Goal: Task Accomplishment & Management: Use online tool/utility

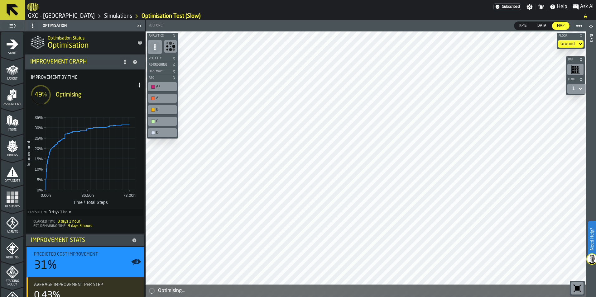
click at [138, 89] on span at bounding box center [139, 85] width 10 height 10
click at [119, 96] on div "Show Run Options" at bounding box center [118, 97] width 41 height 7
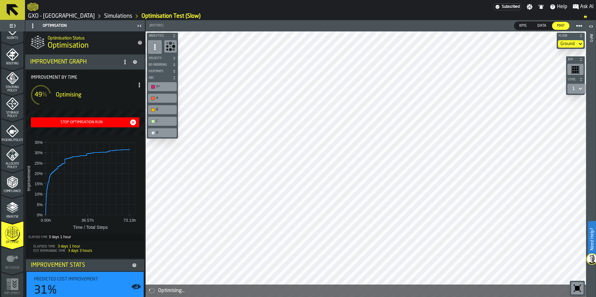
scroll to position [68, 0]
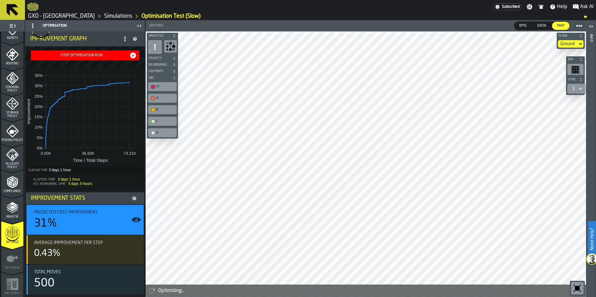
drag, startPoint x: 8, startPoint y: 258, endPoint x: 9, endPoint y: 230, distance: 27.8
click at [8, 258] on icon "menu Re-assign" at bounding box center [13, 259] width 12 height 6
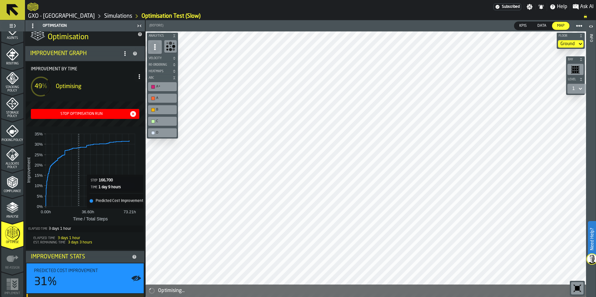
scroll to position [0, 0]
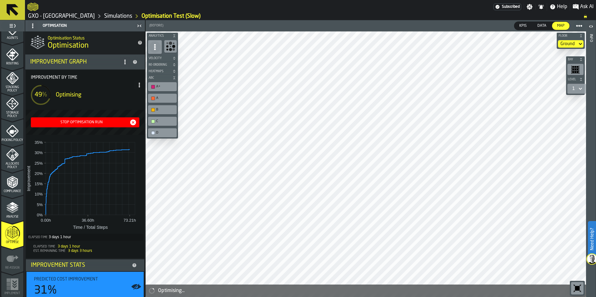
click at [84, 122] on div "Stop Optimisation Run" at bounding box center [81, 122] width 96 height 4
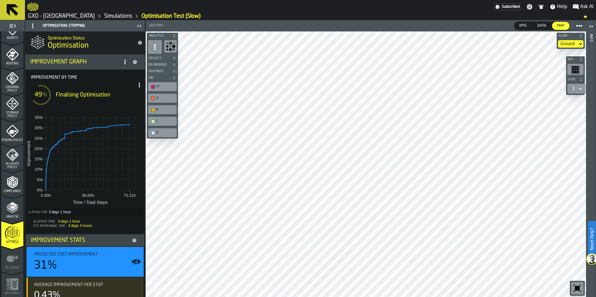
click at [134, 87] on span at bounding box center [139, 85] width 10 height 10
click at [124, 96] on div "Hide Options..." at bounding box center [122, 97] width 32 height 7
click at [134, 86] on span at bounding box center [139, 85] width 10 height 10
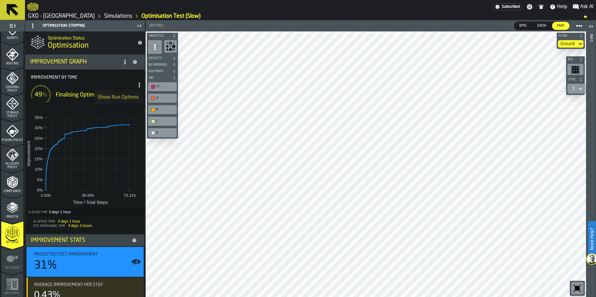
click at [134, 86] on span at bounding box center [139, 85] width 10 height 10
click at [109, 16] on link "Simulations" at bounding box center [118, 16] width 28 height 7
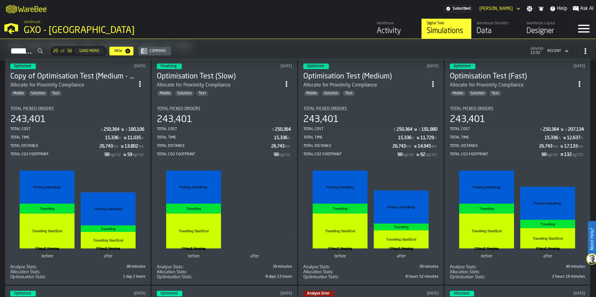
scroll to position [31, 0]
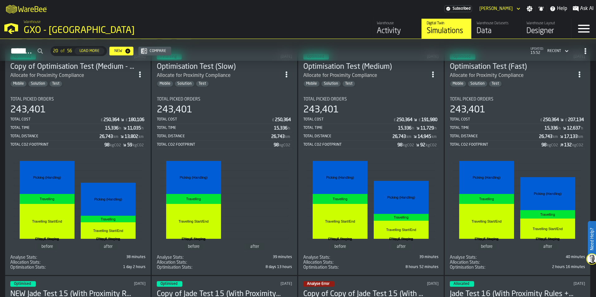
click at [507, 28] on div "Data" at bounding box center [497, 31] width 40 height 10
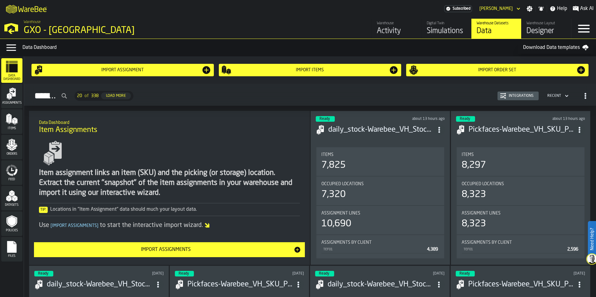
click at [17, 147] on icon "menu Orders" at bounding box center [12, 145] width 12 height 12
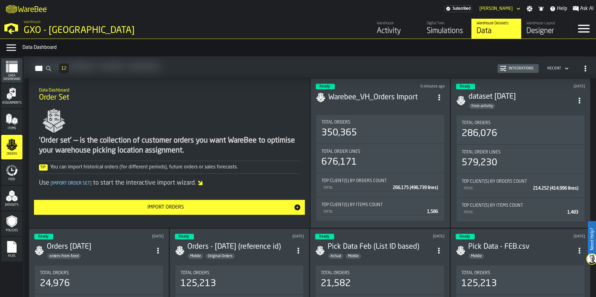
scroll to position [31, 0]
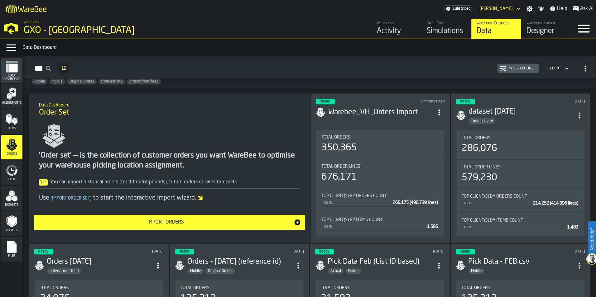
click at [510, 70] on div "Integrations" at bounding box center [521, 68] width 30 height 4
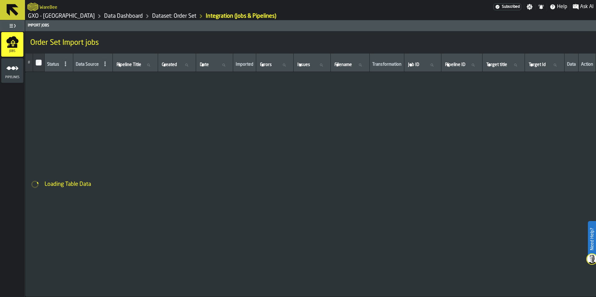
click at [19, 74] on div "Pipelines" at bounding box center [12, 70] width 22 height 17
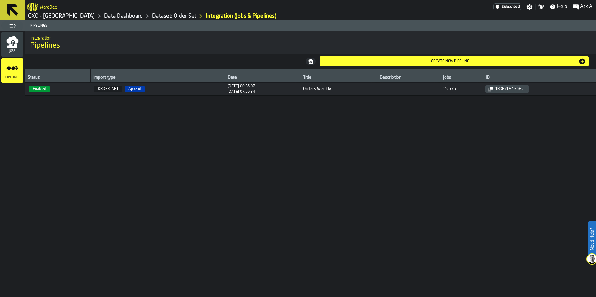
click at [269, 91] on span "[DATE] 00:36:07 [DATE] 07:59:34" at bounding box center [263, 89] width 70 height 10
